Goal: Check status: Check status

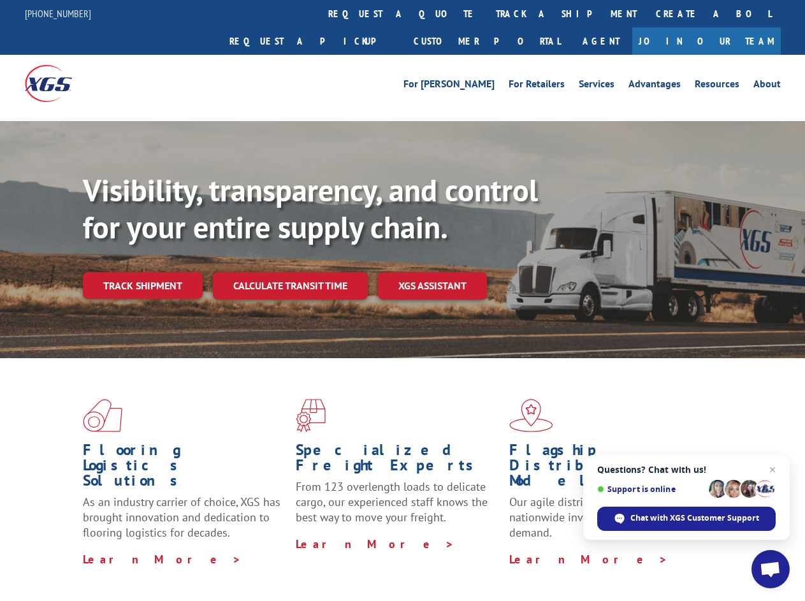
click at [402, 300] on div "Visibility, transparency, and control for your entire supply chain. Track shipm…" at bounding box center [444, 261] width 722 height 178
click at [487, 13] on link "track a shipment" at bounding box center [567, 13] width 160 height 27
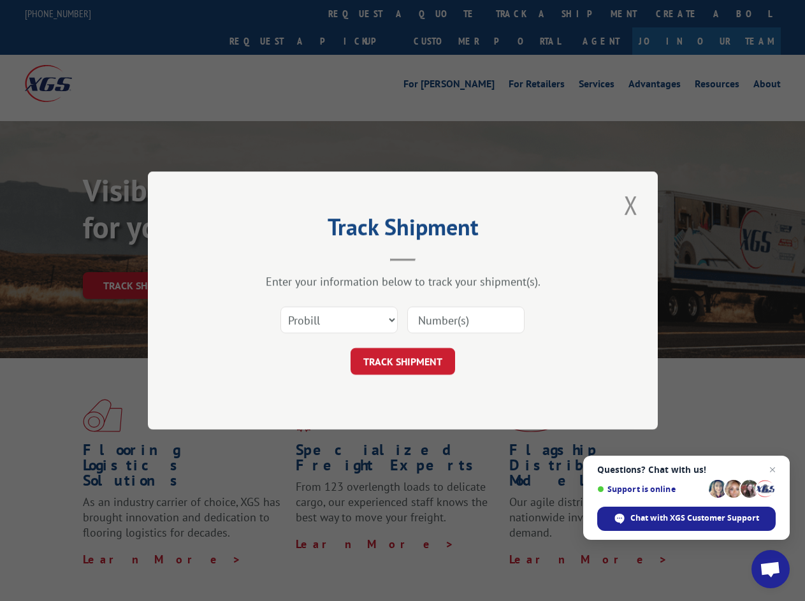
click at [445, 13] on div "Track Shipment Enter your information below to track your shipment(s). Select c…" at bounding box center [402, 300] width 805 height 601
click at [525, 13] on div "Track Shipment Enter your information below to track your shipment(s). Select c…" at bounding box center [402, 300] width 805 height 601
click at [142, 258] on div "Track Shipment Enter your information below to track your shipment(s). Select c…" at bounding box center [402, 300] width 805 height 601
click at [289, 258] on header "Track Shipment" at bounding box center [403, 239] width 383 height 43
click at [433, 258] on header "Track Shipment" at bounding box center [403, 239] width 383 height 43
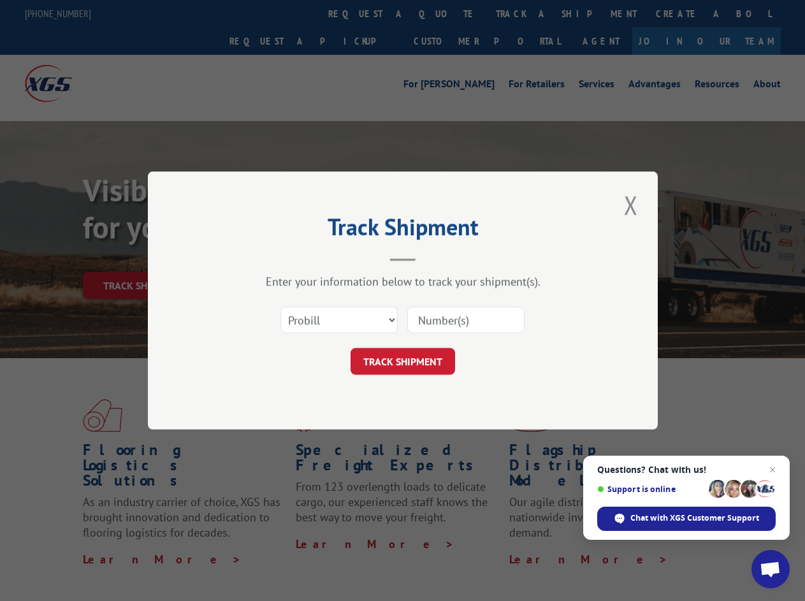
click at [771, 569] on span "Open chat" at bounding box center [770, 571] width 21 height 18
